Goal: Information Seeking & Learning: Learn about a topic

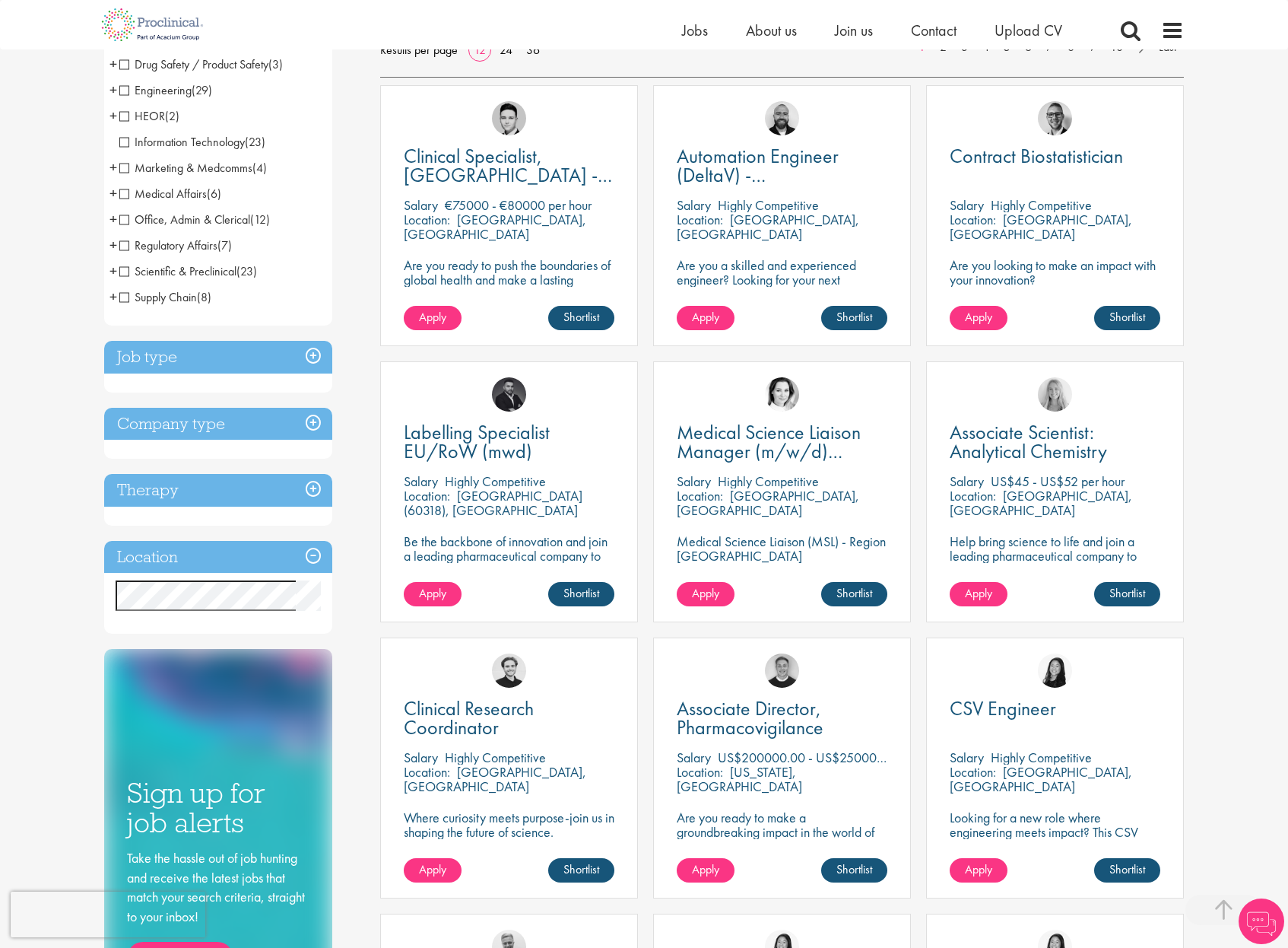
scroll to position [320, 0]
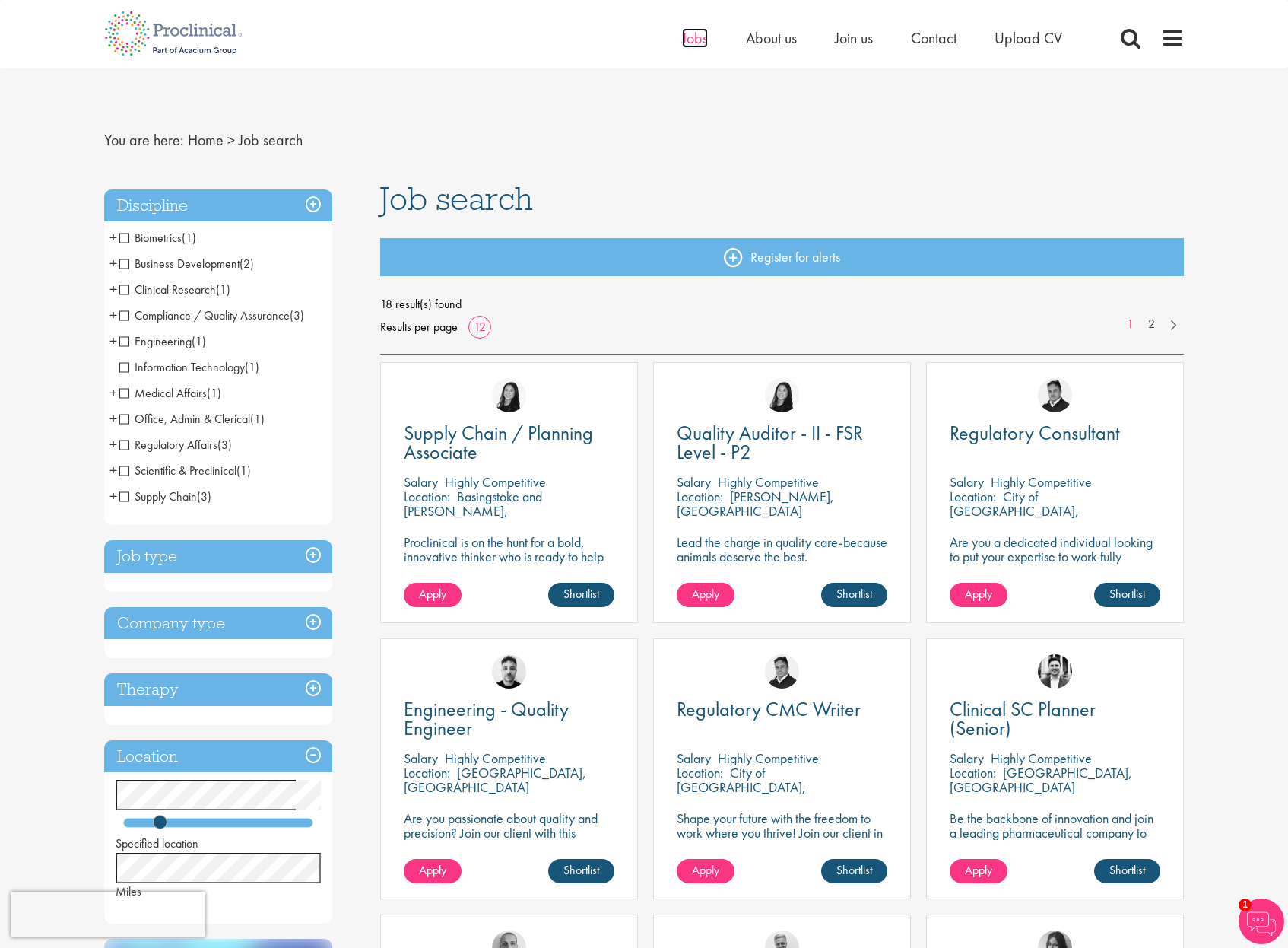
click at [685, 41] on span "Jobs" at bounding box center [695, 38] width 26 height 20
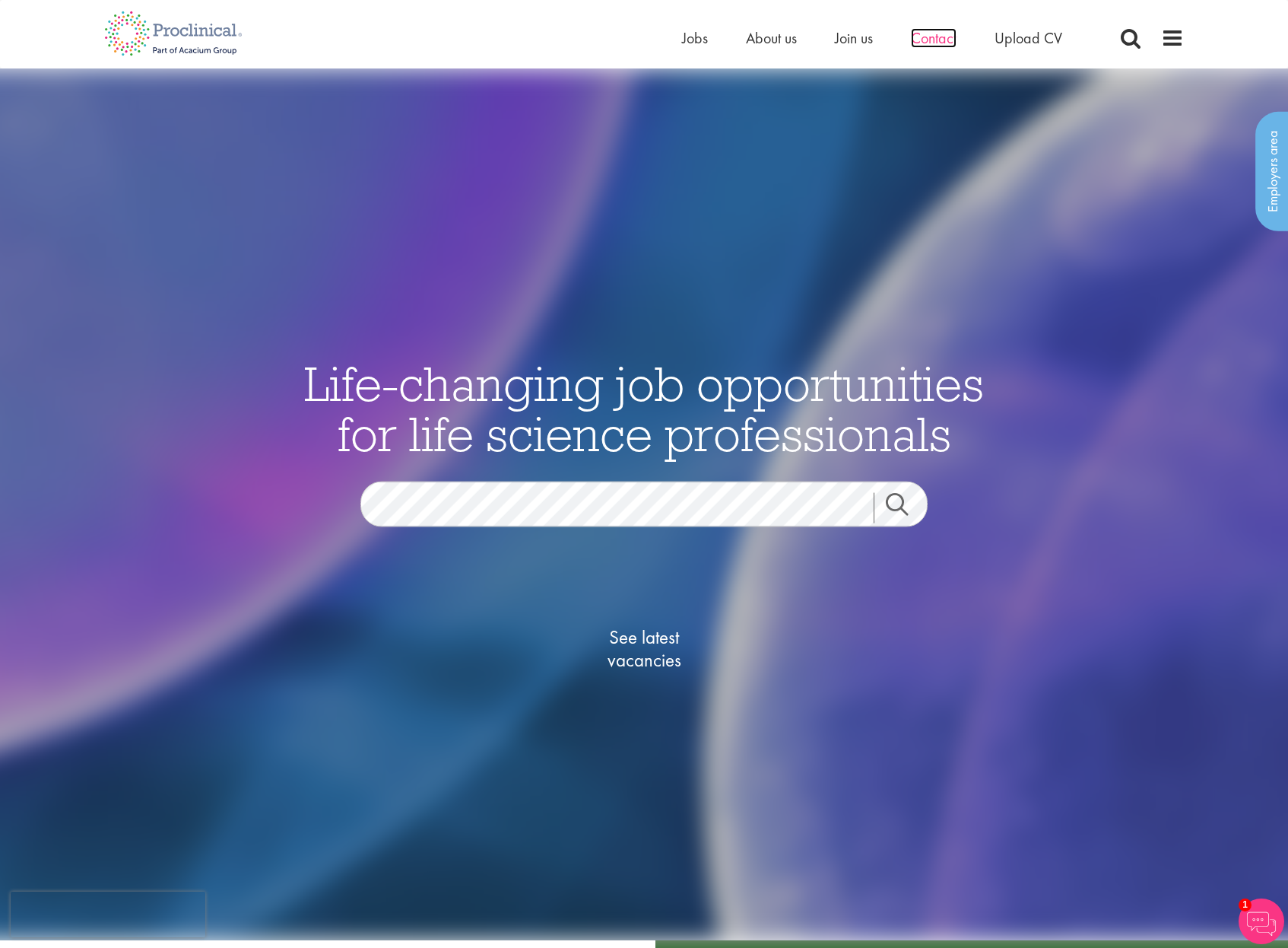
click at [951, 36] on span "Contact" at bounding box center [933, 38] width 46 height 20
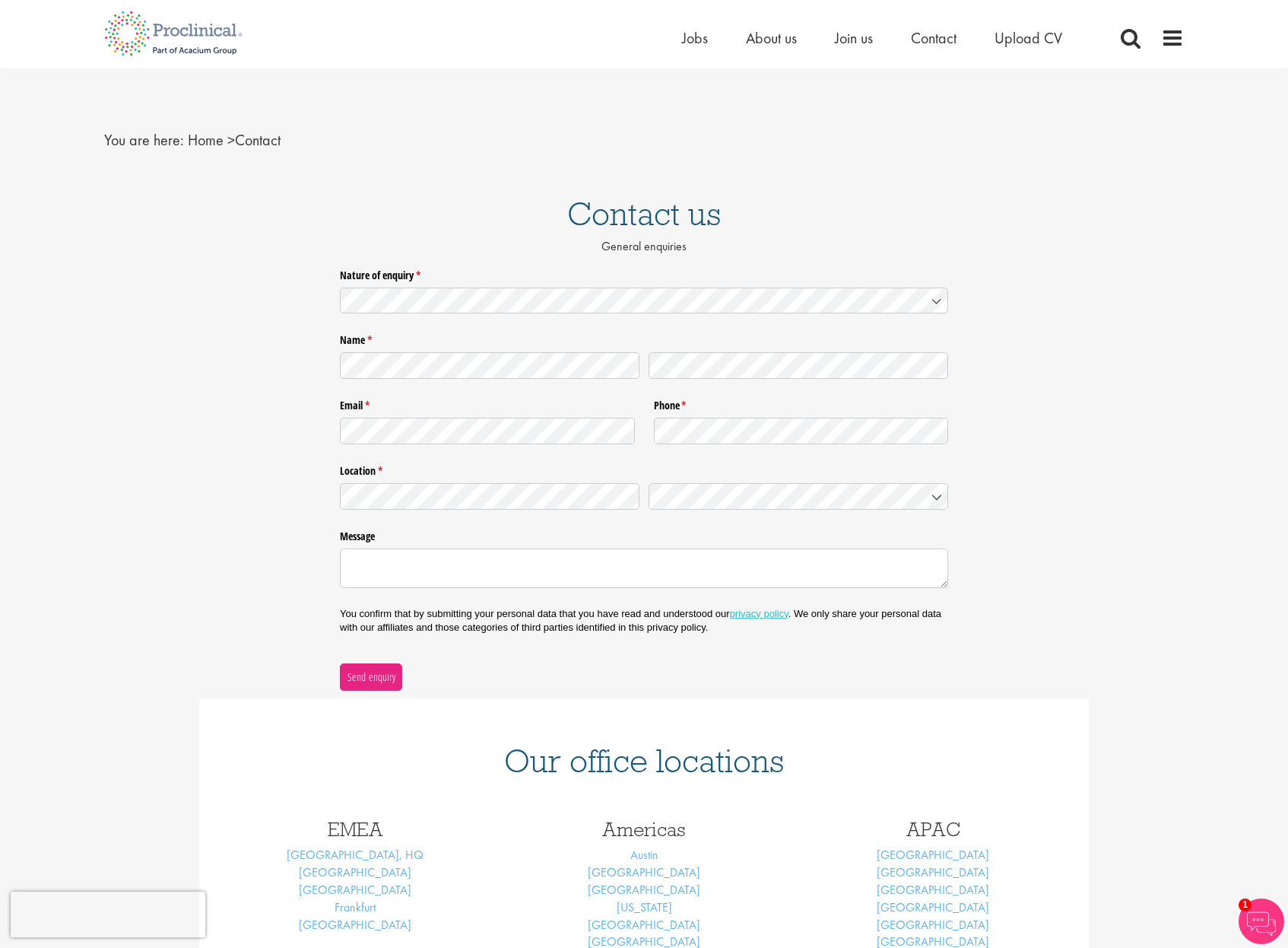
click at [1145, 43] on div "Home Jobs About us Join us Contact Upload CV" at bounding box center [933, 42] width 502 height 30
click at [1161, 43] on span at bounding box center [1172, 38] width 23 height 23
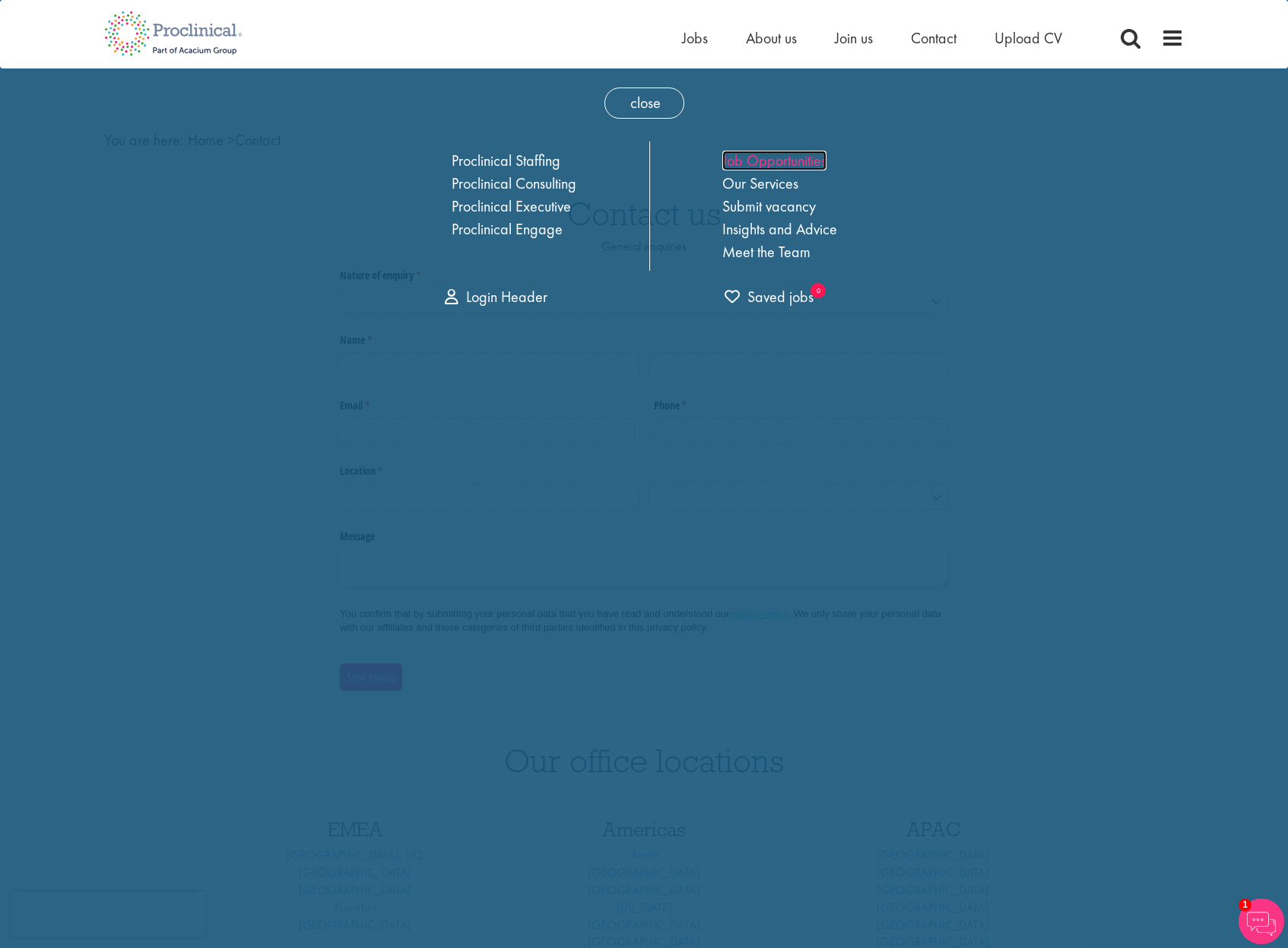
click at [807, 166] on link "Job Opportunities" at bounding box center [774, 161] width 104 height 20
